Goal: Consume media (video, audio): Consume media (video, audio)

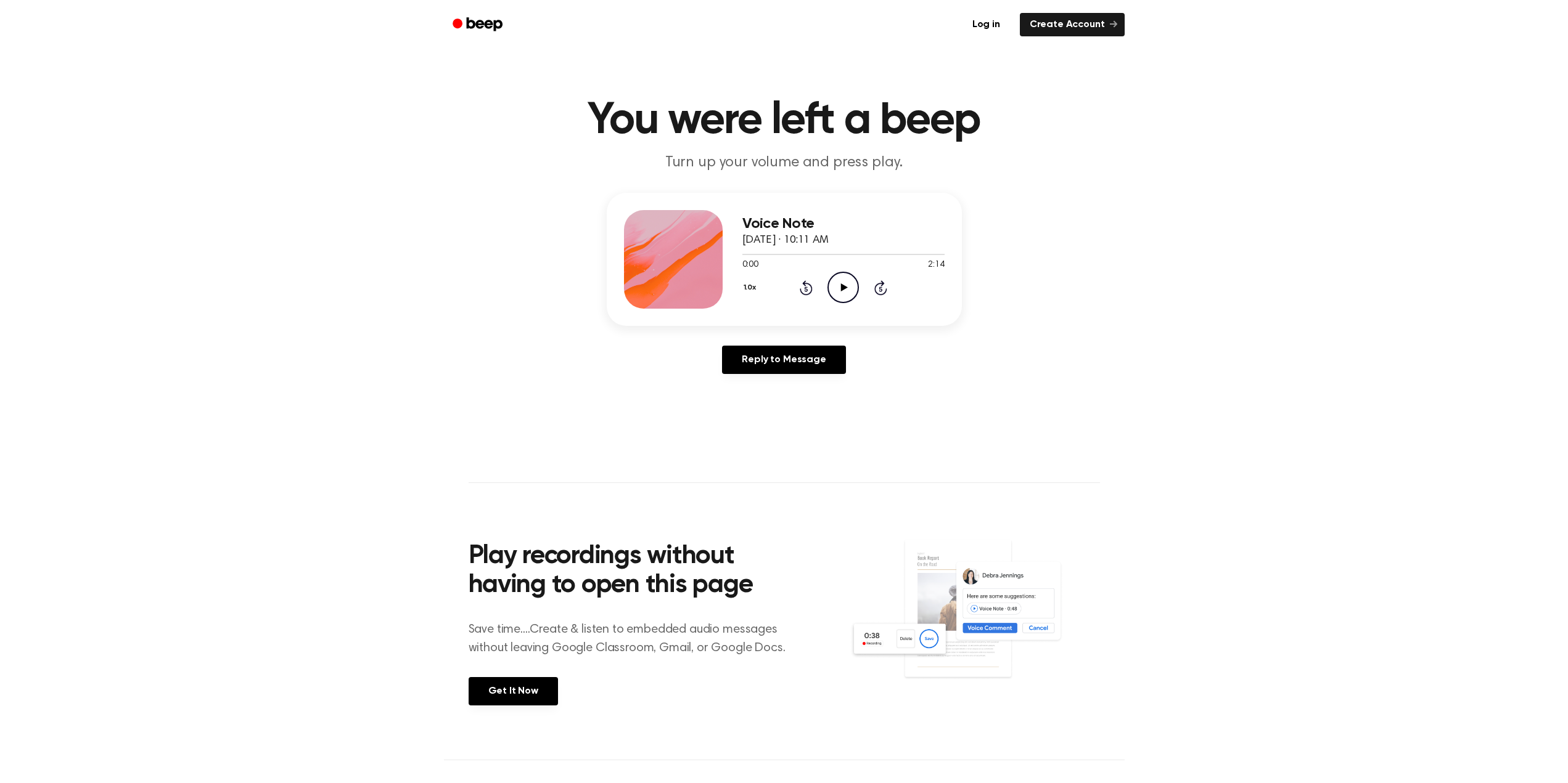
click at [842, 279] on icon "Play Audio" at bounding box center [843, 287] width 32 height 32
click at [853, 289] on icon "Pause Audio" at bounding box center [843, 287] width 32 height 32
drag, startPoint x: 791, startPoint y: 287, endPoint x: 799, endPoint y: 289, distance: 8.2
click at [794, 288] on div "1.0x Rewind 5 seconds Play Audio Skip 5 seconds" at bounding box center [843, 287] width 202 height 32
click at [803, 290] on icon "Rewind 5 seconds" at bounding box center [805, 287] width 13 height 16
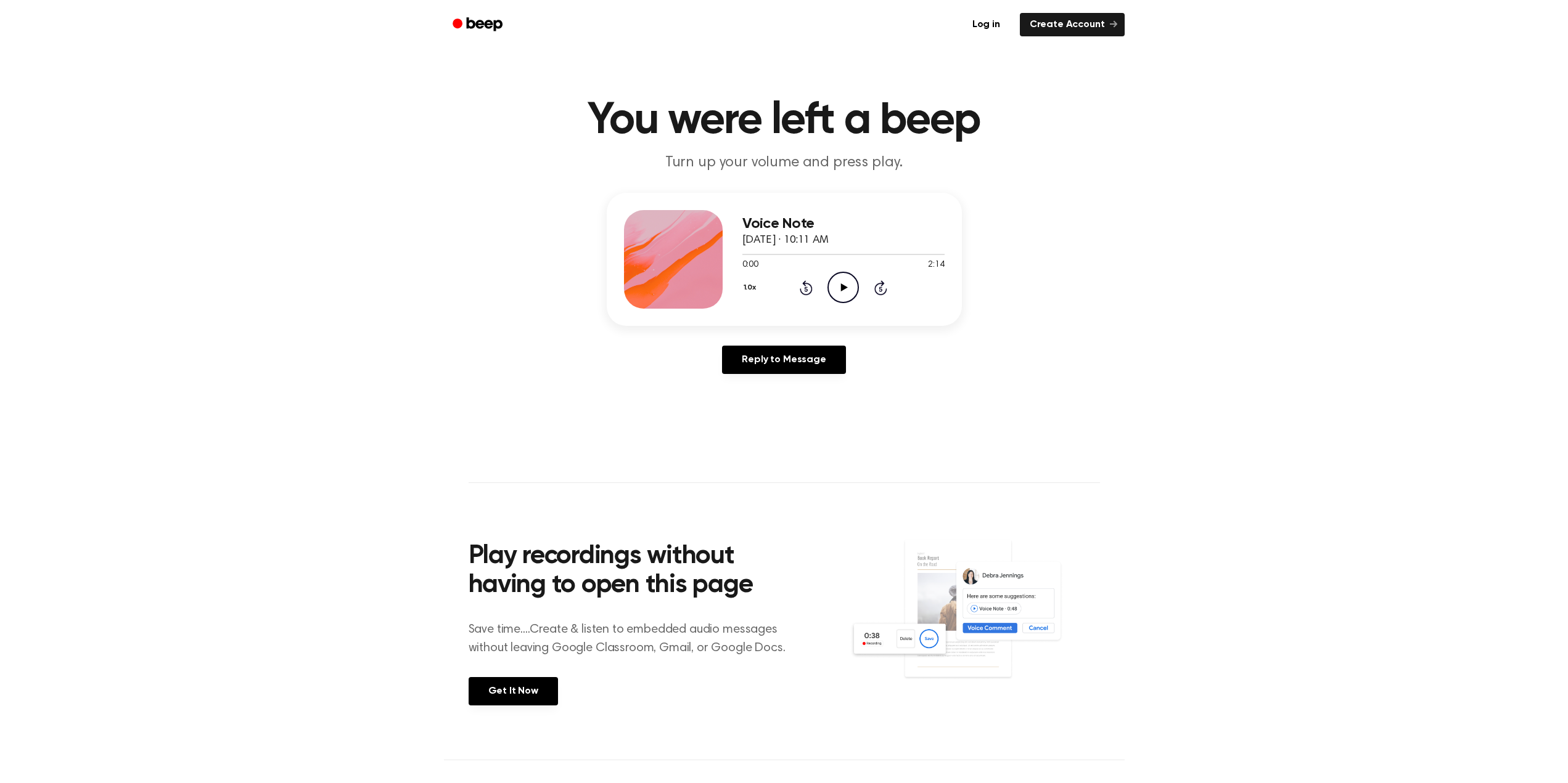
click at [864, 290] on div "1.0x Rewind 5 seconds Play Audio Skip 5 seconds" at bounding box center [843, 287] width 202 height 32
click at [851, 285] on icon "Play Audio" at bounding box center [843, 287] width 32 height 32
click at [836, 287] on icon "Play Audio" at bounding box center [843, 287] width 32 height 32
click at [836, 286] on icon "Pause Audio" at bounding box center [843, 287] width 32 height 32
click at [809, 288] on icon "Rewind 5 seconds" at bounding box center [805, 287] width 13 height 16
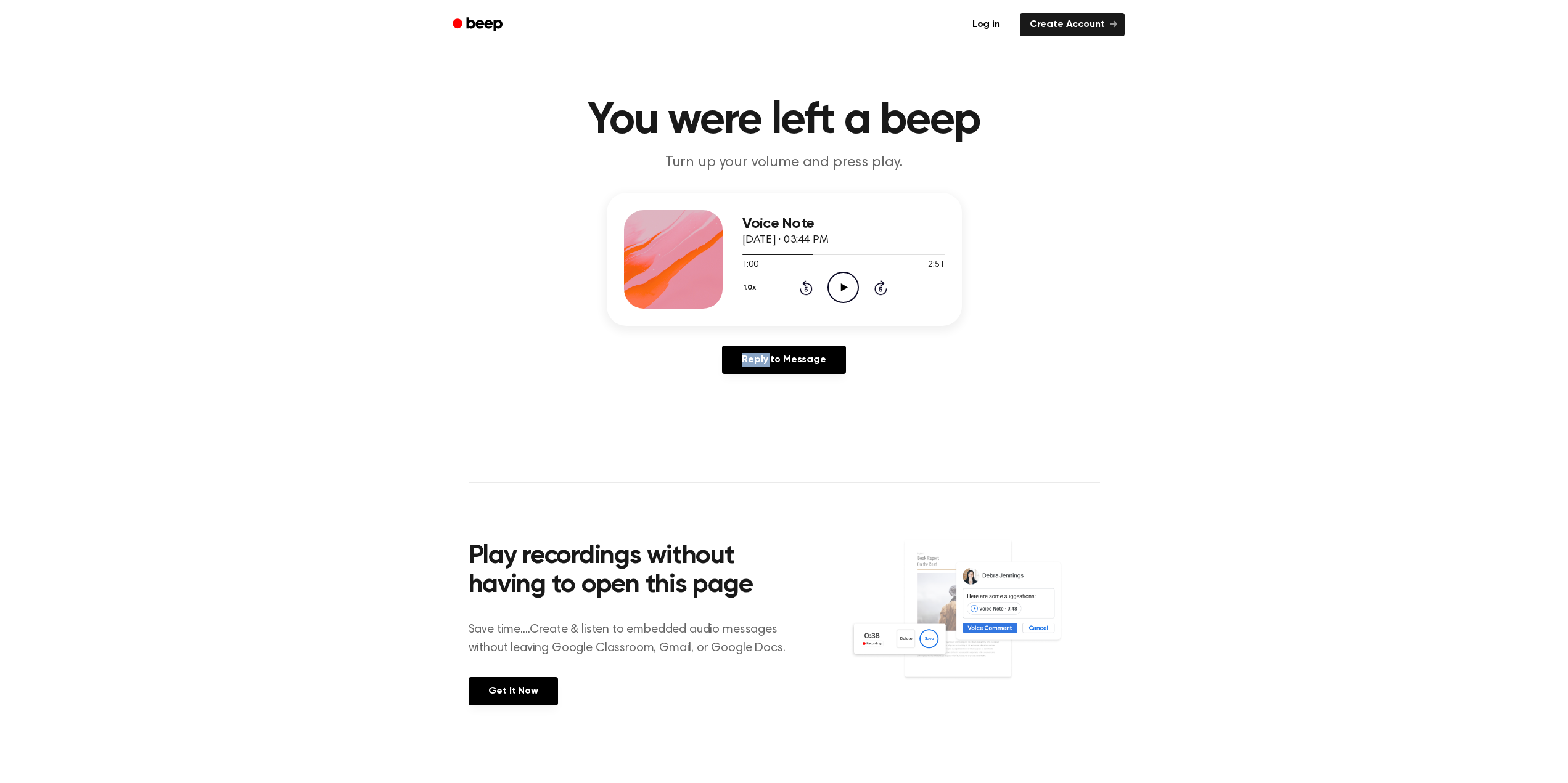
click at [809, 288] on icon "Rewind 5 seconds" at bounding box center [805, 287] width 13 height 16
click at [847, 287] on icon at bounding box center [844, 287] width 7 height 8
click at [843, 281] on icon "Play Audio" at bounding box center [843, 287] width 32 height 32
click at [843, 281] on icon "Pause Audio" at bounding box center [843, 287] width 32 height 32
